Goal: Task Accomplishment & Management: Use online tool/utility

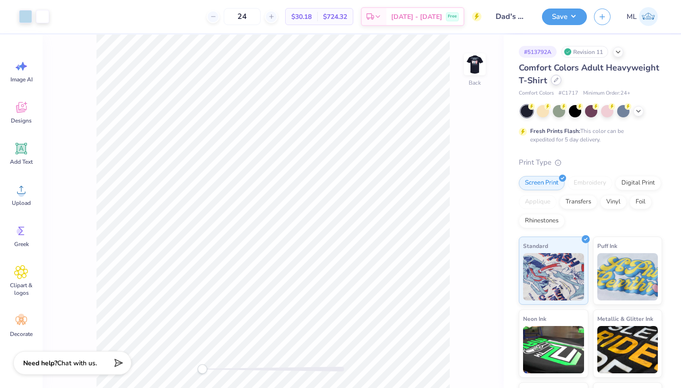
click at [554, 82] on div at bounding box center [556, 80] width 10 height 10
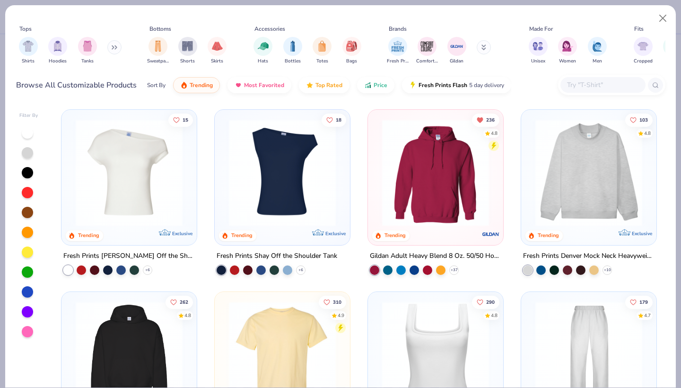
click at [590, 84] on input "text" at bounding box center [602, 84] width 73 height 11
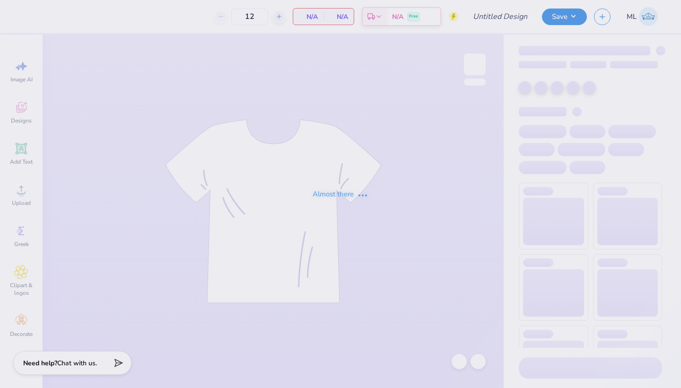
type input "Lucky Duck Tee"
type input "24"
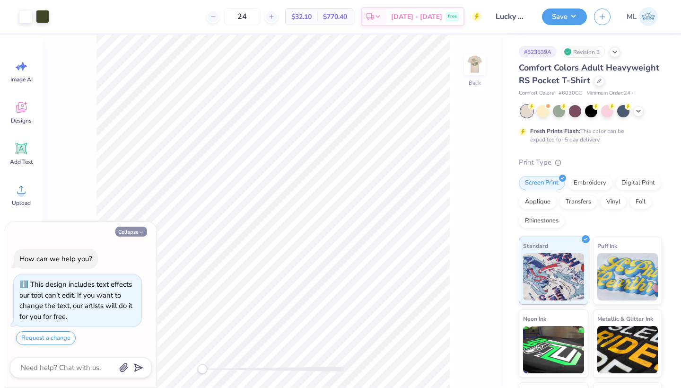
click at [132, 232] on button "Collapse" at bounding box center [131, 232] width 32 height 10
type textarea "x"
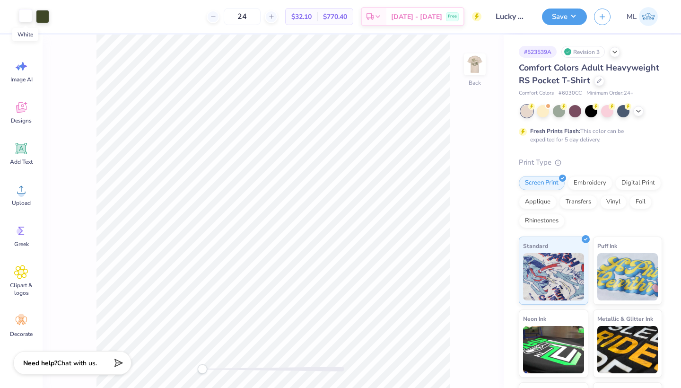
click at [22, 20] on div at bounding box center [25, 15] width 13 height 13
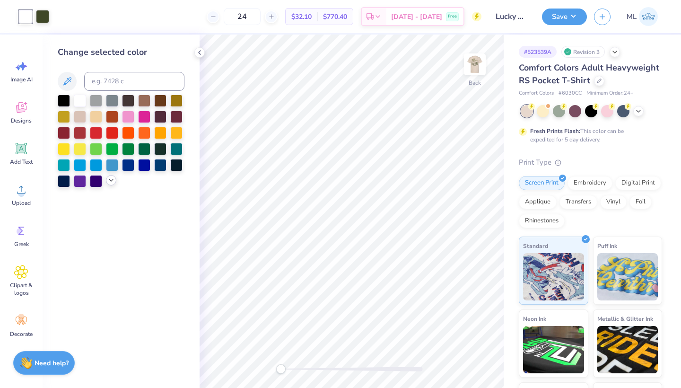
click at [113, 181] on icon at bounding box center [111, 180] width 8 height 8
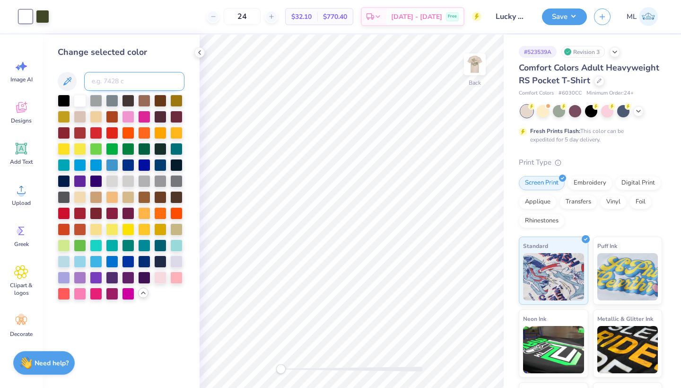
click at [125, 84] on input at bounding box center [134, 81] width 100 height 19
type input "5743"
click at [200, 54] on polyline at bounding box center [200, 53] width 2 height 4
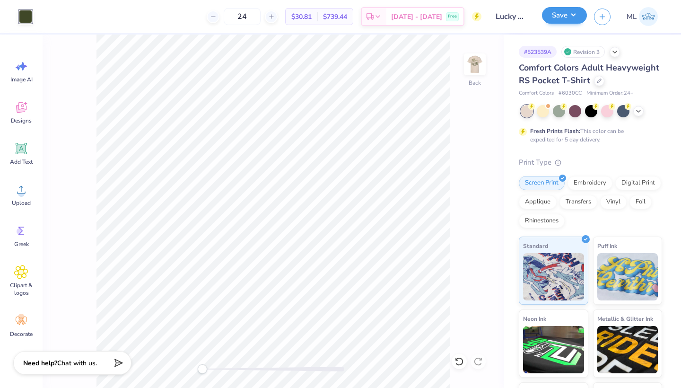
click at [559, 9] on button "Save" at bounding box center [564, 15] width 45 height 17
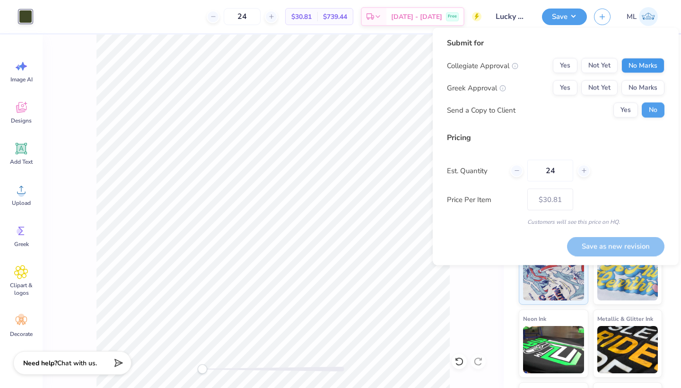
click at [640, 65] on button "No Marks" at bounding box center [643, 65] width 43 height 15
click at [571, 86] on button "Yes" at bounding box center [565, 87] width 25 height 15
click at [614, 246] on button "Save as new revision" at bounding box center [615, 246] width 97 height 19
type input "$30.81"
